Goal: Information Seeking & Learning: Learn about a topic

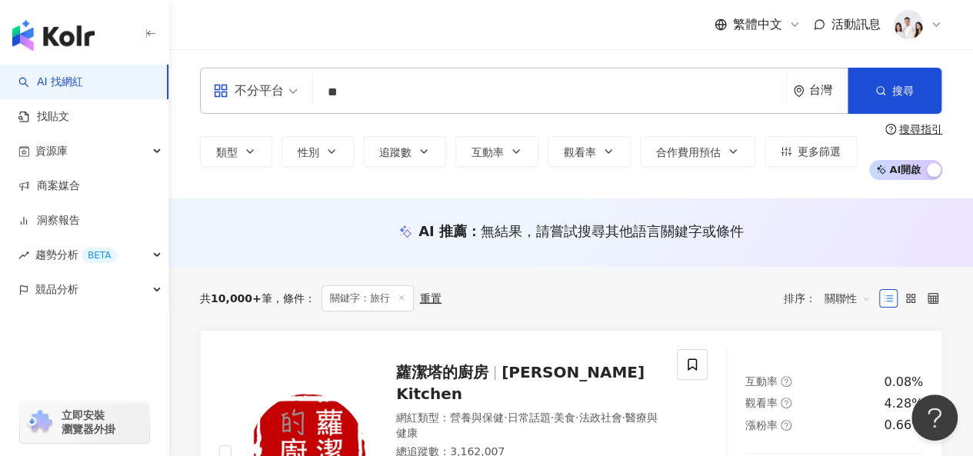
click at [460, 86] on input "**" at bounding box center [549, 92] width 460 height 29
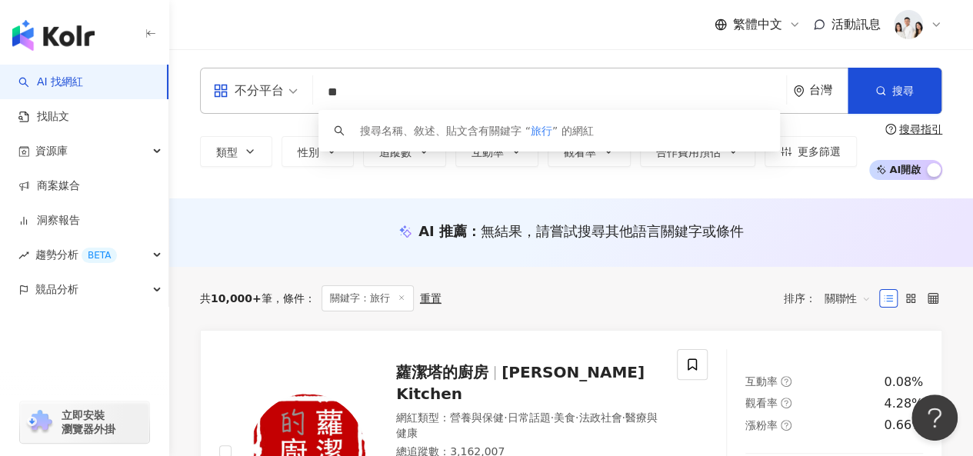
type input "*"
type input "**"
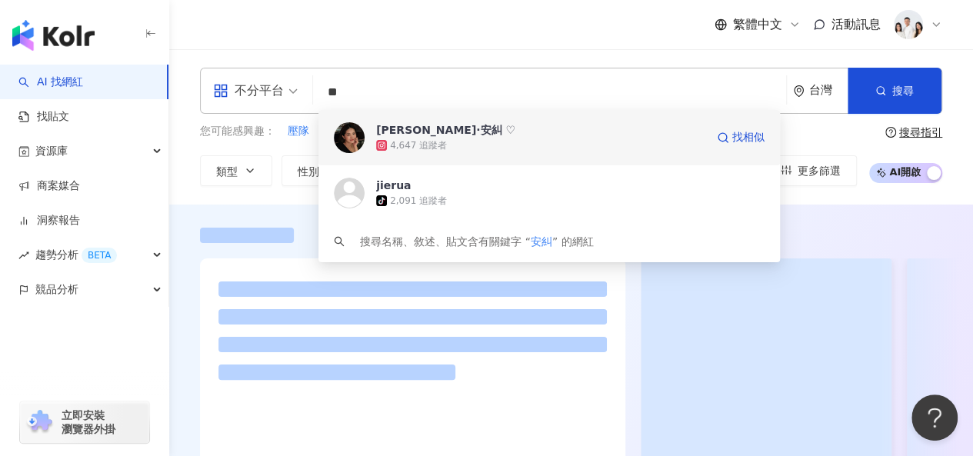
click at [464, 155] on div "Angel·安糾 ♡ 4,647 追蹤者 找相似" at bounding box center [548, 137] width 461 height 55
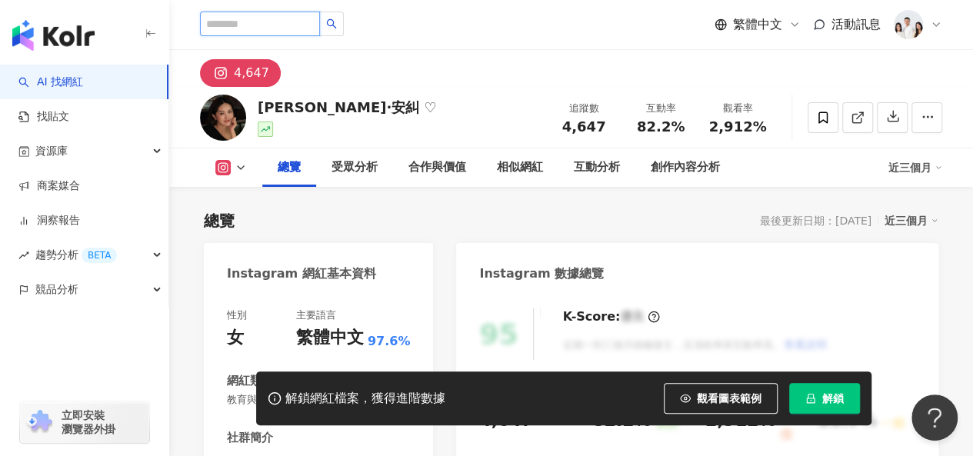
click at [249, 29] on input "search" at bounding box center [260, 24] width 120 height 25
type input "***"
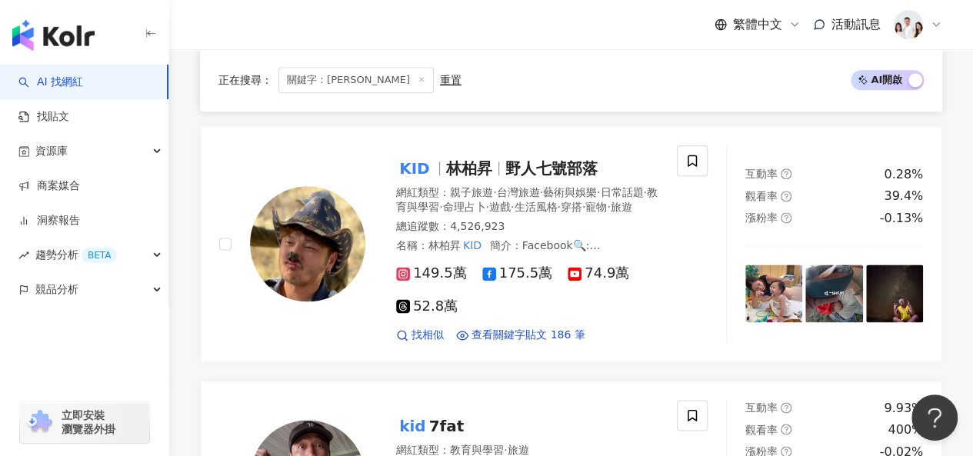
scroll to position [923, 0]
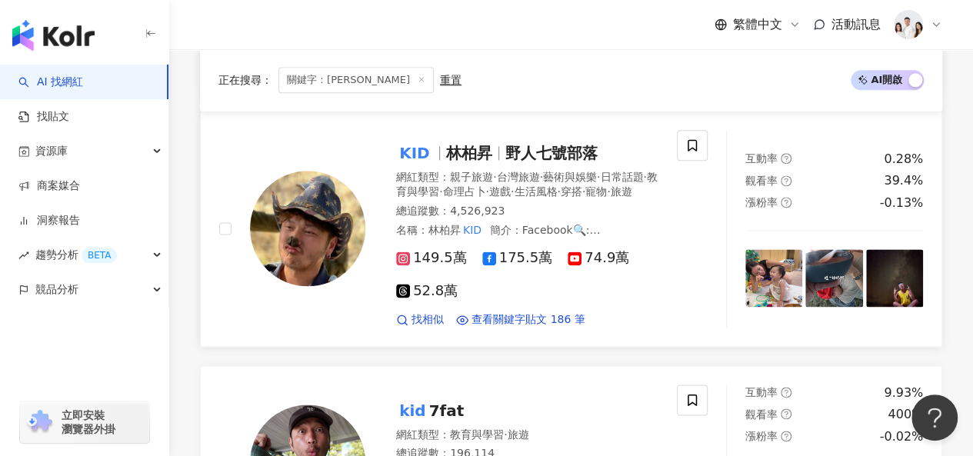
click at [452, 151] on span "林柏昇" at bounding box center [469, 153] width 46 height 18
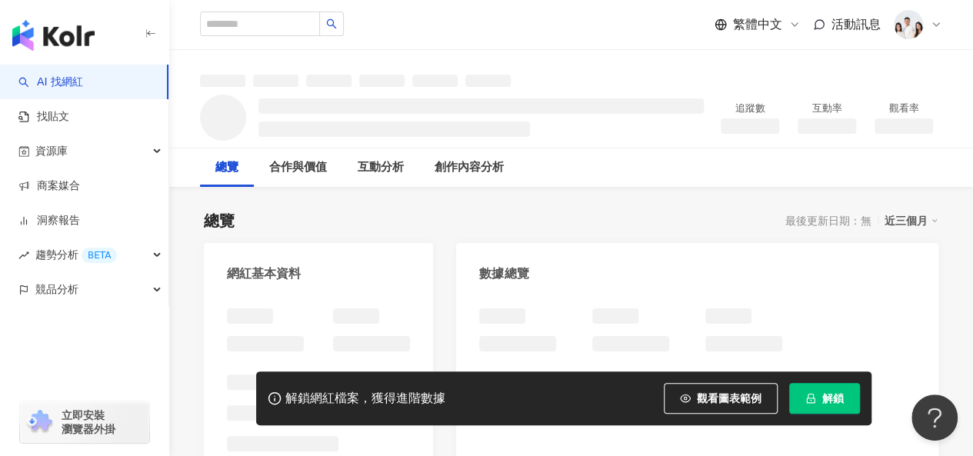
click at [840, 397] on span "解鎖" at bounding box center [833, 398] width 22 height 12
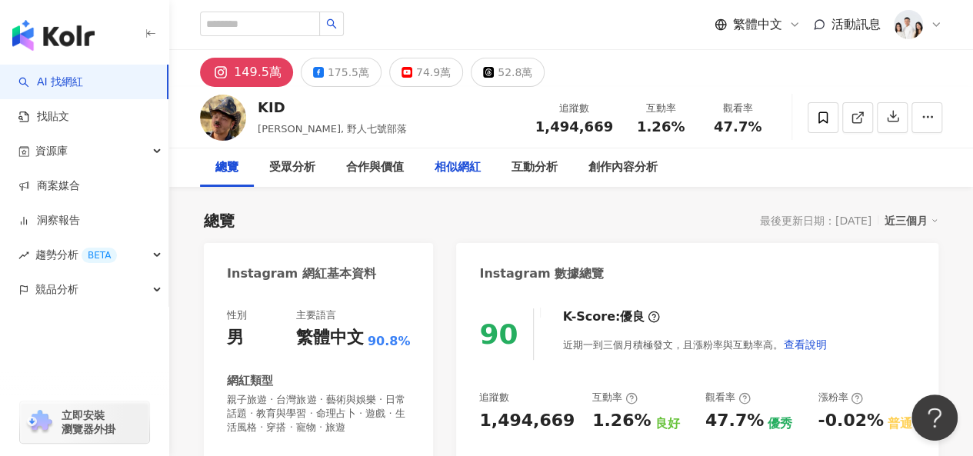
click at [453, 175] on div "相似網紅" at bounding box center [457, 167] width 46 height 18
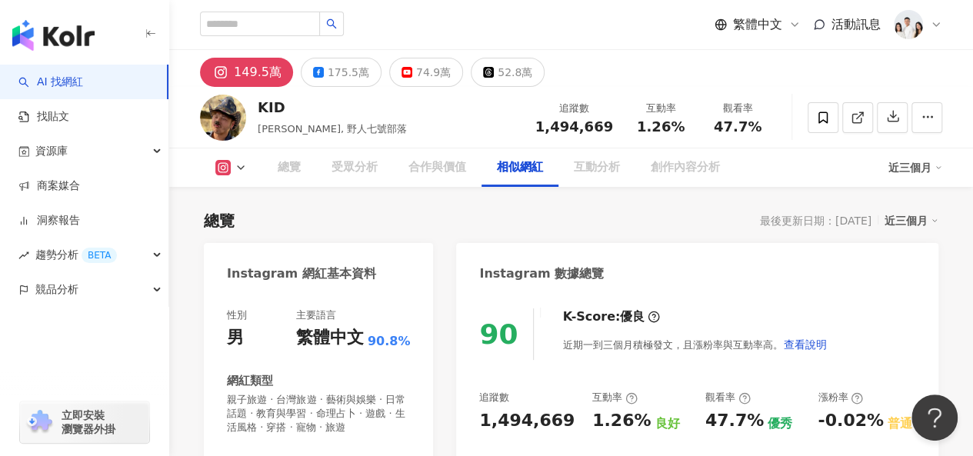
scroll to position [2572, 0]
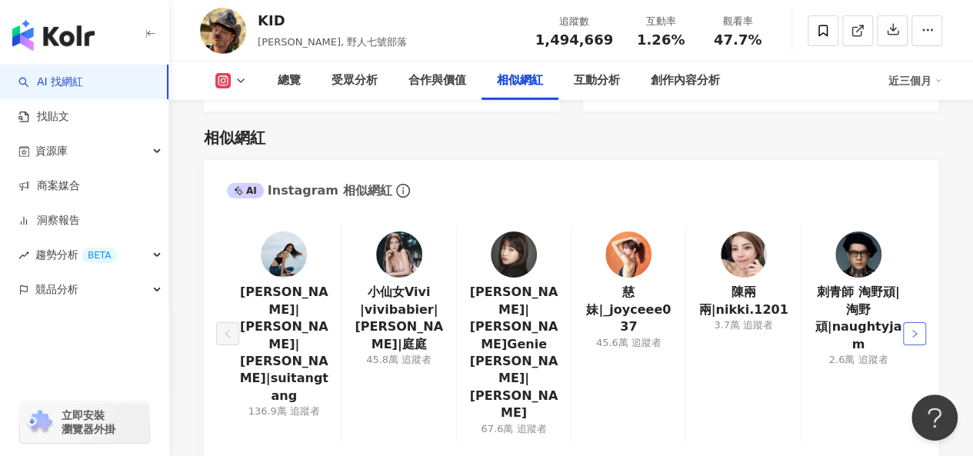
click at [913, 329] on icon "right" at bounding box center [913, 333] width 9 height 9
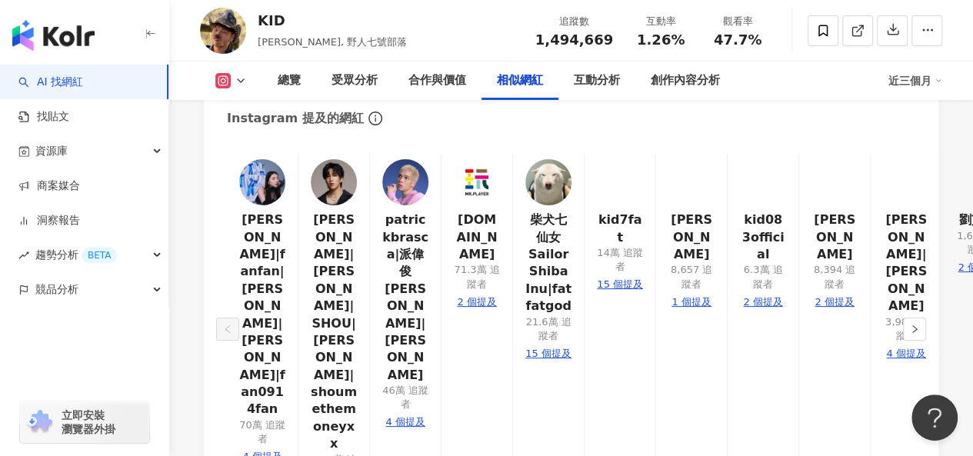
scroll to position [2879, 0]
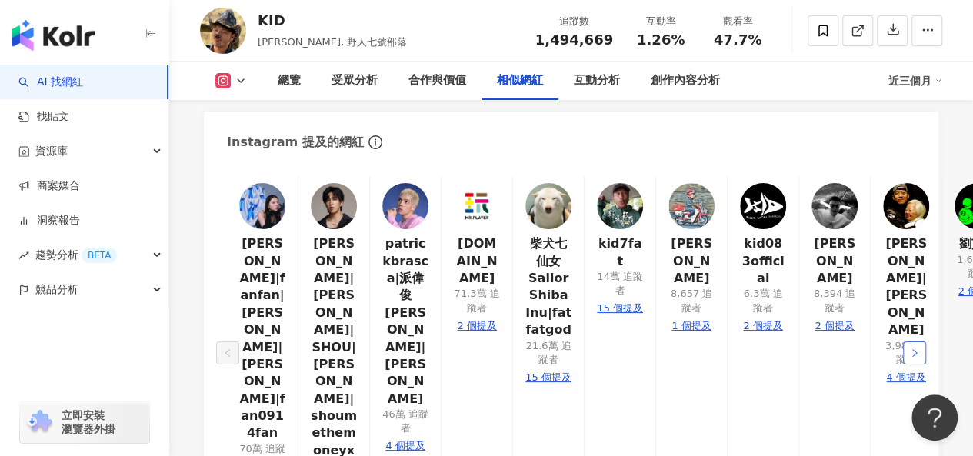
click at [912, 348] on icon "right" at bounding box center [913, 352] width 9 height 9
click at [224, 348] on icon "left" at bounding box center [227, 352] width 9 height 9
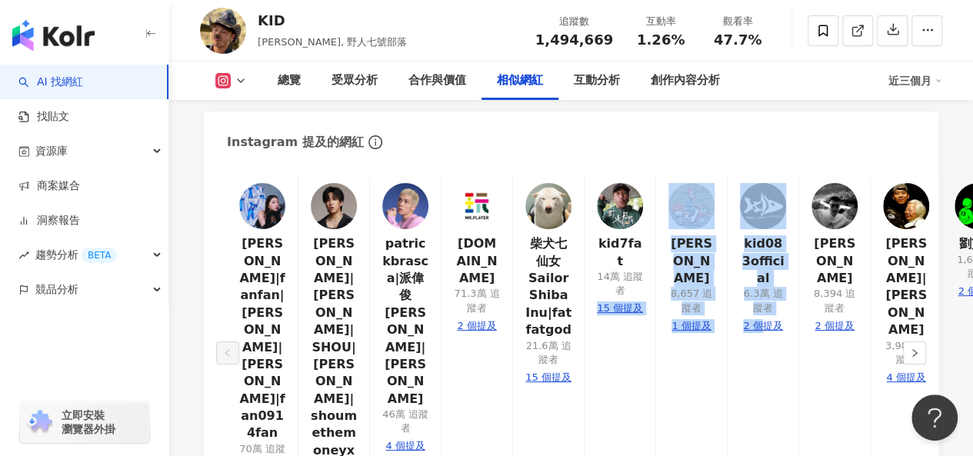
drag, startPoint x: 760, startPoint y: 381, endPoint x: 584, endPoint y: 367, distance: 175.8
click at [584, 367] on div "焦曉凡|fanfan|焦凡凡|焦凡凡fanfan|fan0914fan 70萬 追蹤者 4 個提及 婁峻碩 SHOU|婁峻碩|SHOU|婁峻碩 $HOU|sh…" at bounding box center [571, 352] width 688 height 351
click at [683, 161] on div "焦曉凡|fanfan|焦凡凡|焦凡凡fanfan|fan0914fan 70萬 追蹤者 4 個提及 婁峻碩 SHOU|婁峻碩|SHOU|婁峻碩 $HOU|sh…" at bounding box center [571, 356] width 734 height 390
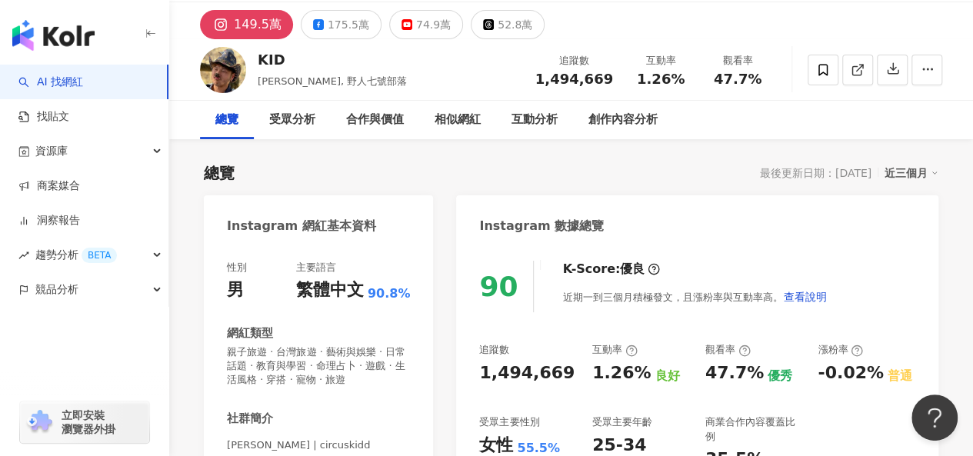
scroll to position [0, 0]
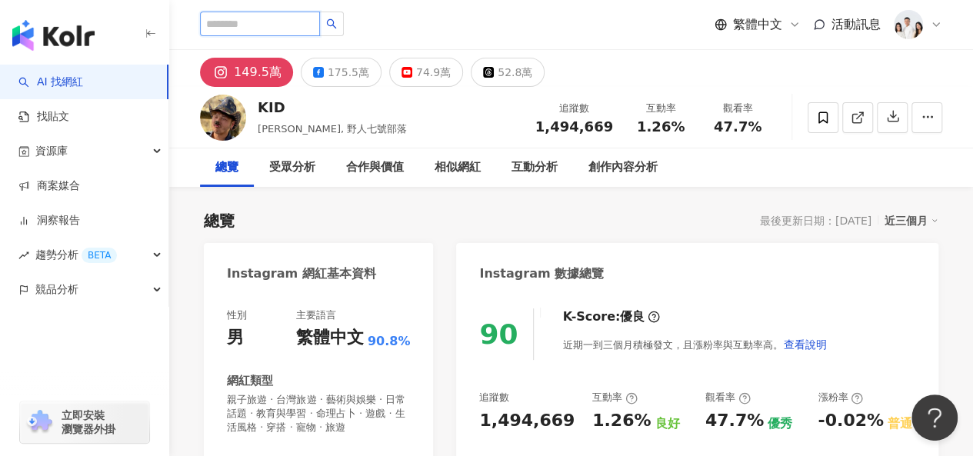
click at [228, 25] on input "search" at bounding box center [260, 24] width 120 height 25
type input "*"
type input "**"
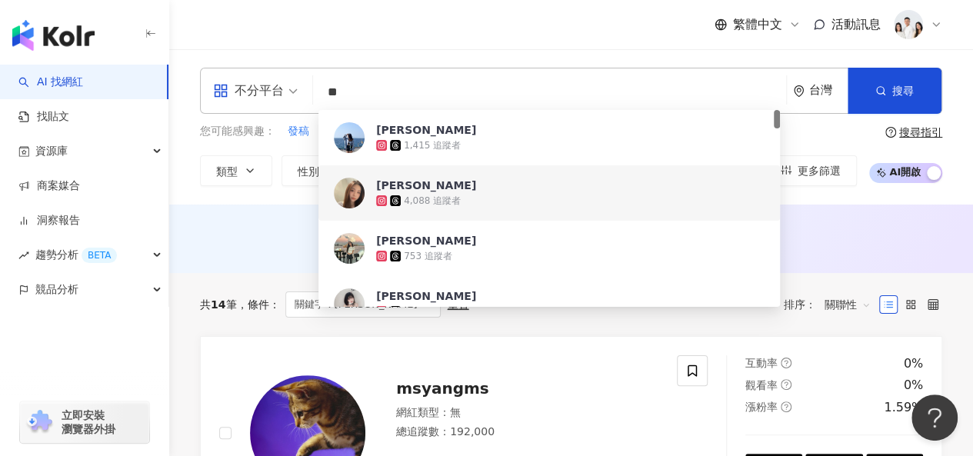
type input "**"
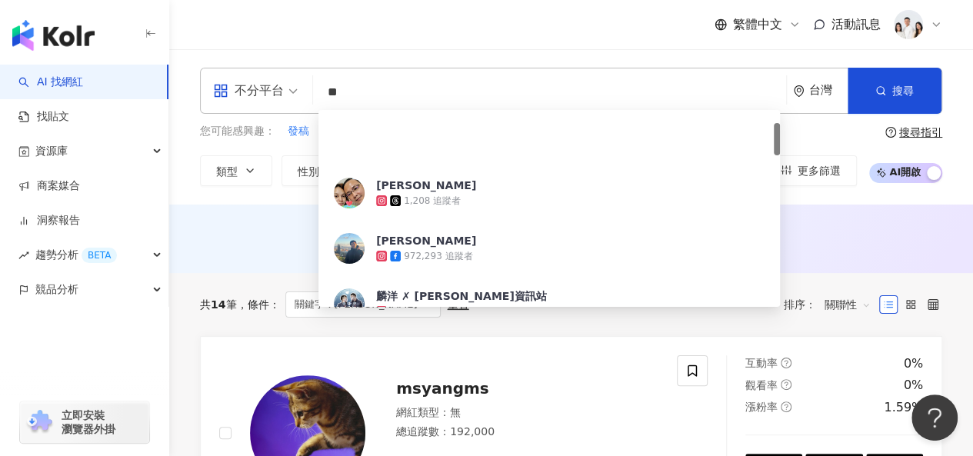
scroll to position [77, 0]
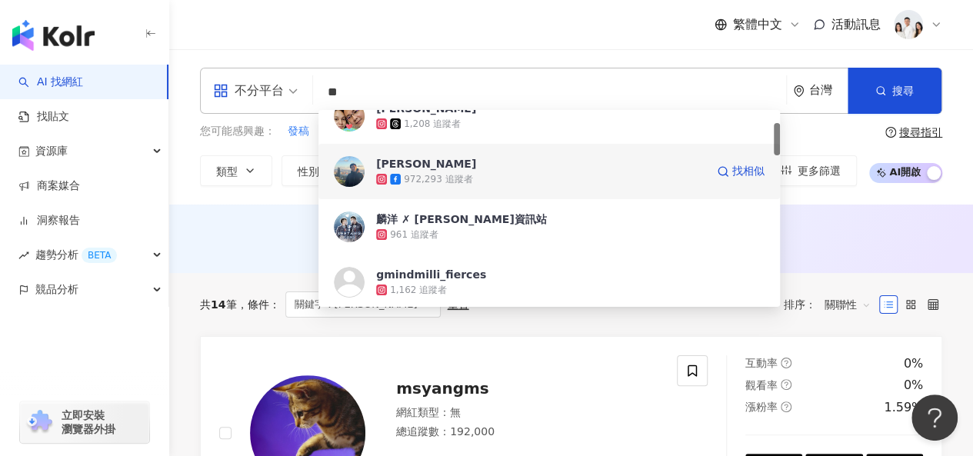
click at [476, 176] on div "972,293 追蹤者" at bounding box center [540, 178] width 329 height 15
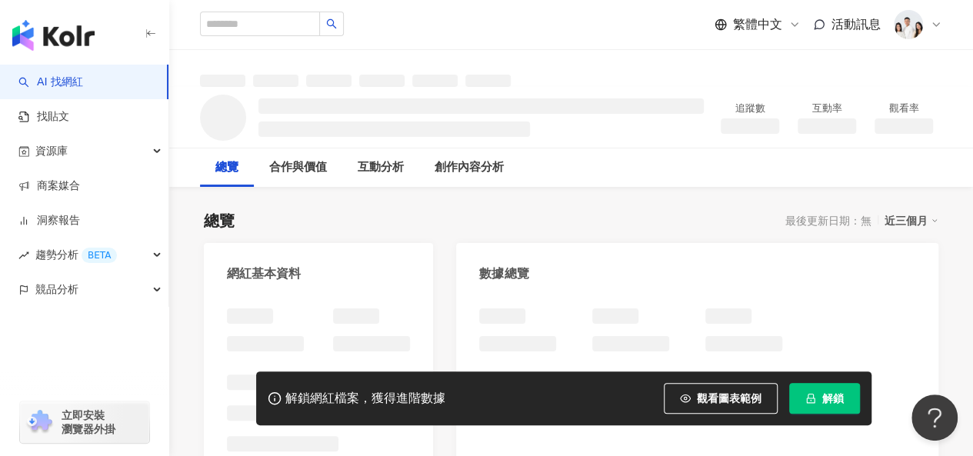
click at [828, 388] on button "解鎖" at bounding box center [824, 398] width 71 height 31
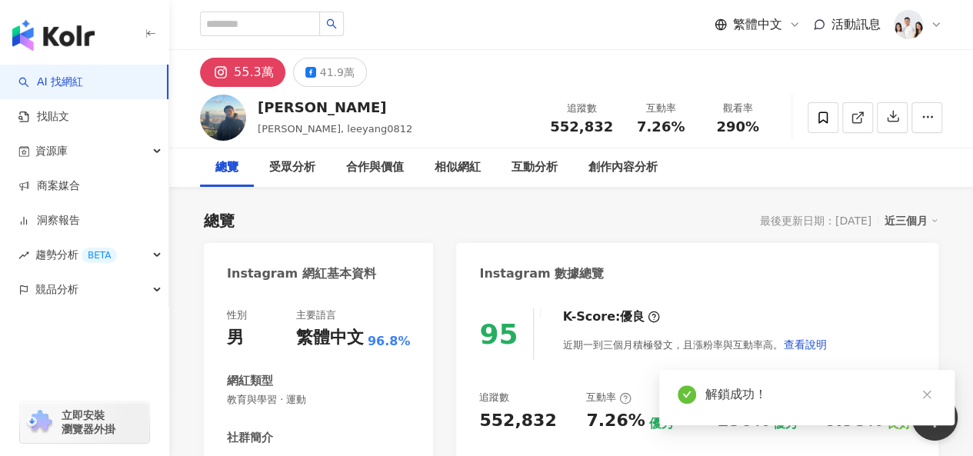
click at [923, 396] on icon "close" at bounding box center [926, 394] width 11 height 11
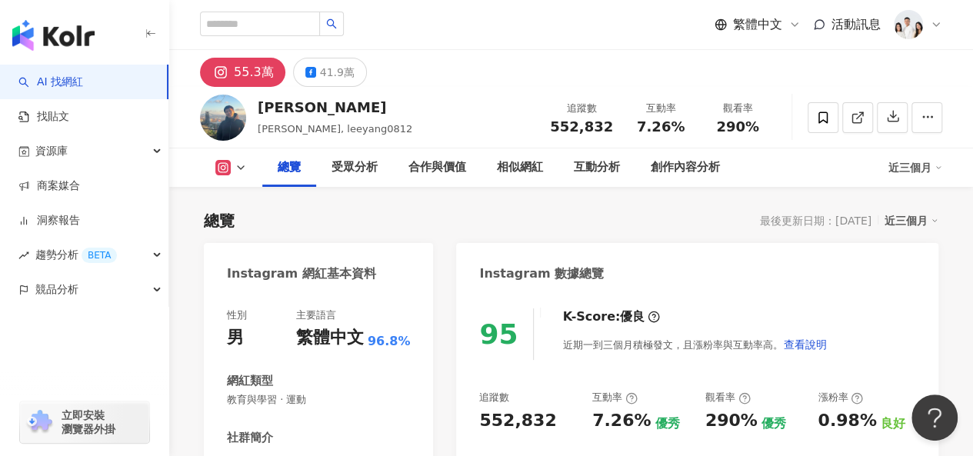
scroll to position [231, 0]
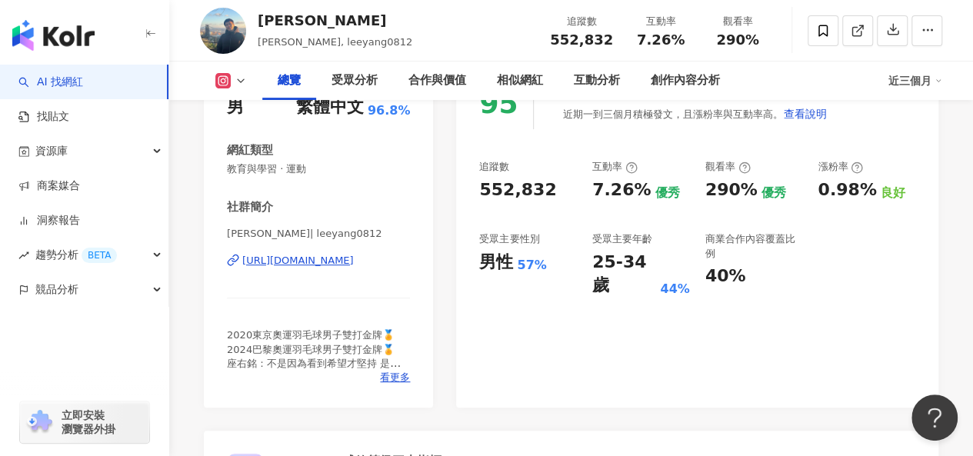
click at [923, 393] on div "95 K-Score : 優良 近期一到三個月積極發文，且漲粉率與互動率高。 查看說明 追蹤數 552,832 互動率 7.26% 優秀 觀看率 290% 優…" at bounding box center [697, 234] width 482 height 345
